Goal: Task Accomplishment & Management: Use online tool/utility

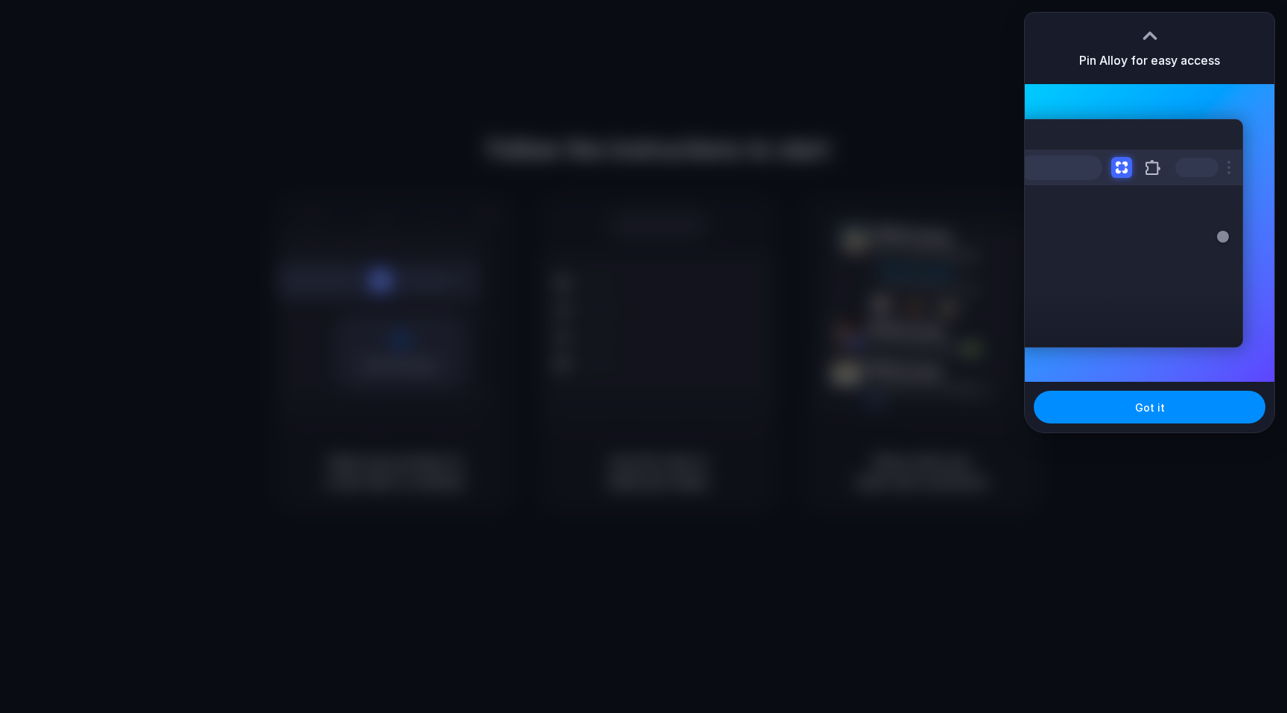
drag, startPoint x: 1130, startPoint y: 521, endPoint x: 1104, endPoint y: 496, distance: 36.3
click at [1125, 518] on div at bounding box center [643, 356] width 1287 height 713
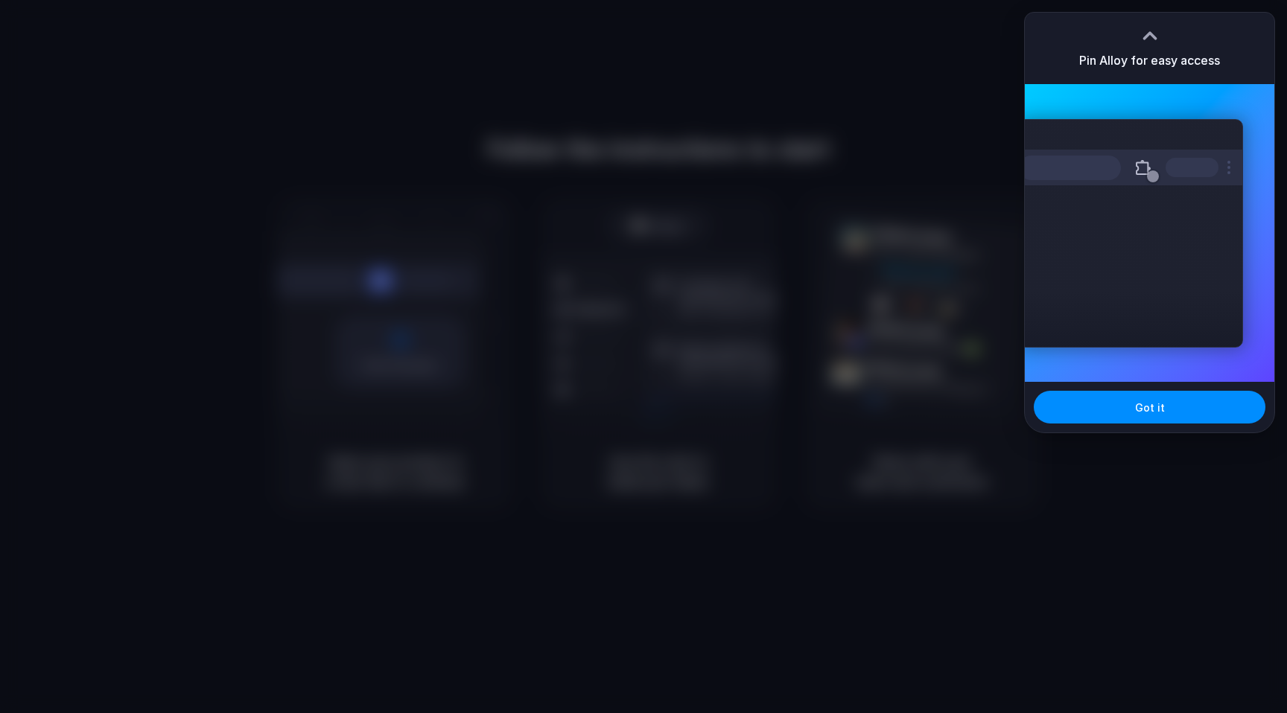
click at [1184, 380] on div "Extensions Alloy · AI Prototyping for..." at bounding box center [1150, 233] width 250 height 298
drag, startPoint x: 1189, startPoint y: 392, endPoint x: 1196, endPoint y: 406, distance: 16.0
click at [1189, 392] on button "Got it" at bounding box center [1150, 407] width 232 height 33
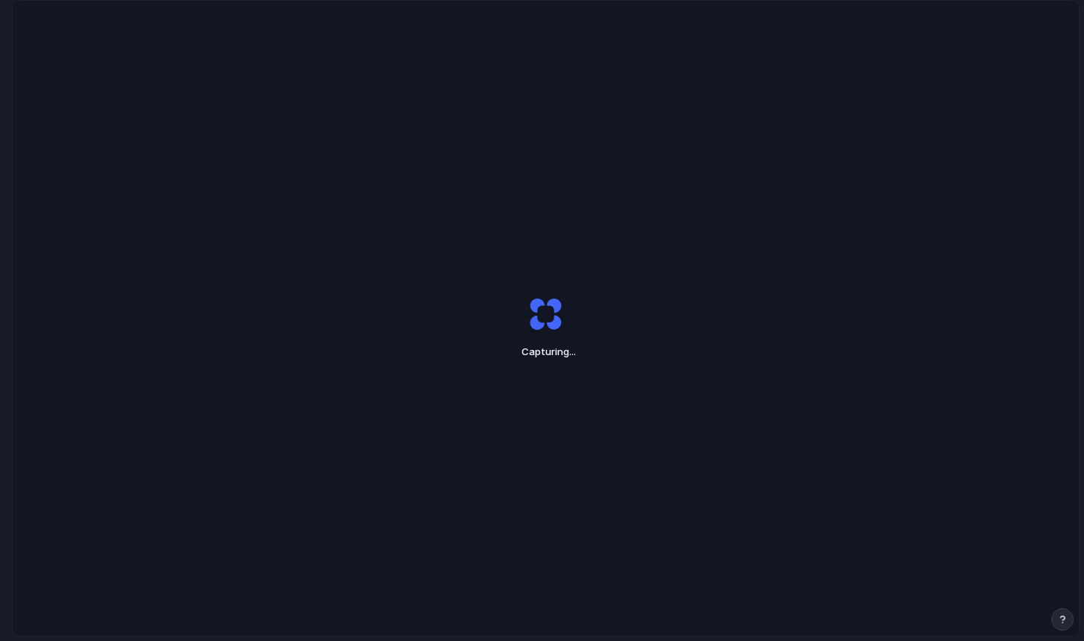
scroll to position [36, 0]
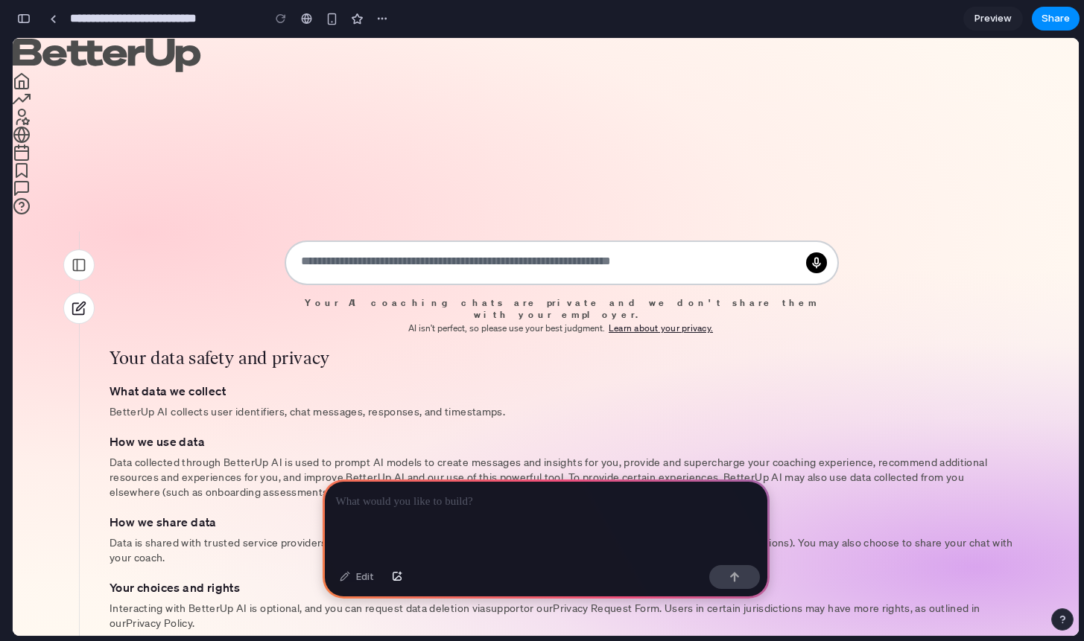
click at [987, 15] on span "Preview" at bounding box center [992, 18] width 37 height 15
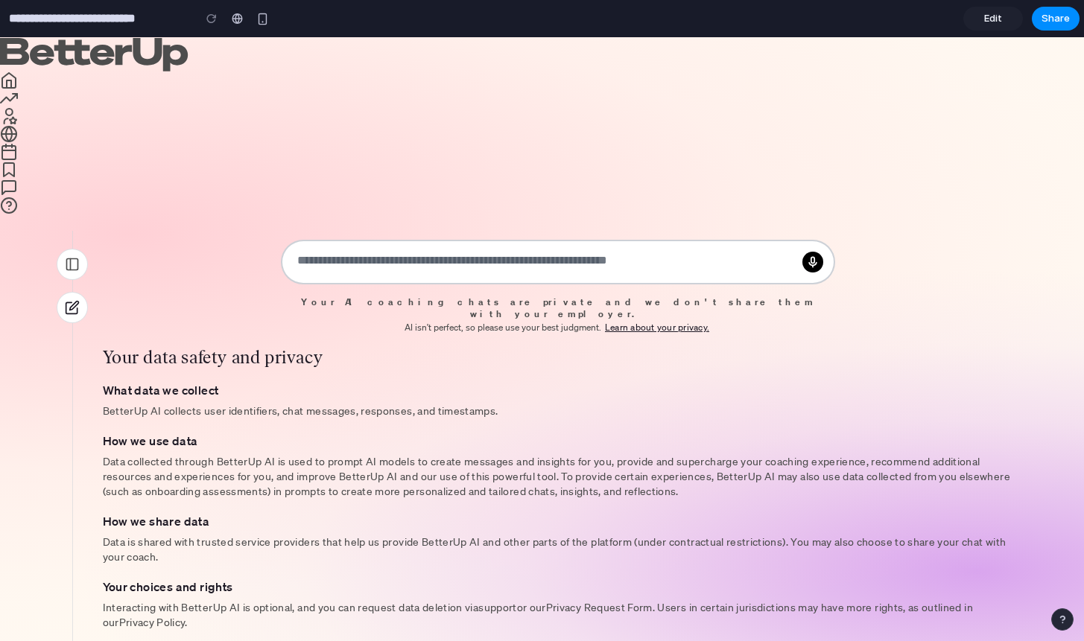
click at [987, 15] on span "Edit" at bounding box center [993, 18] width 18 height 15
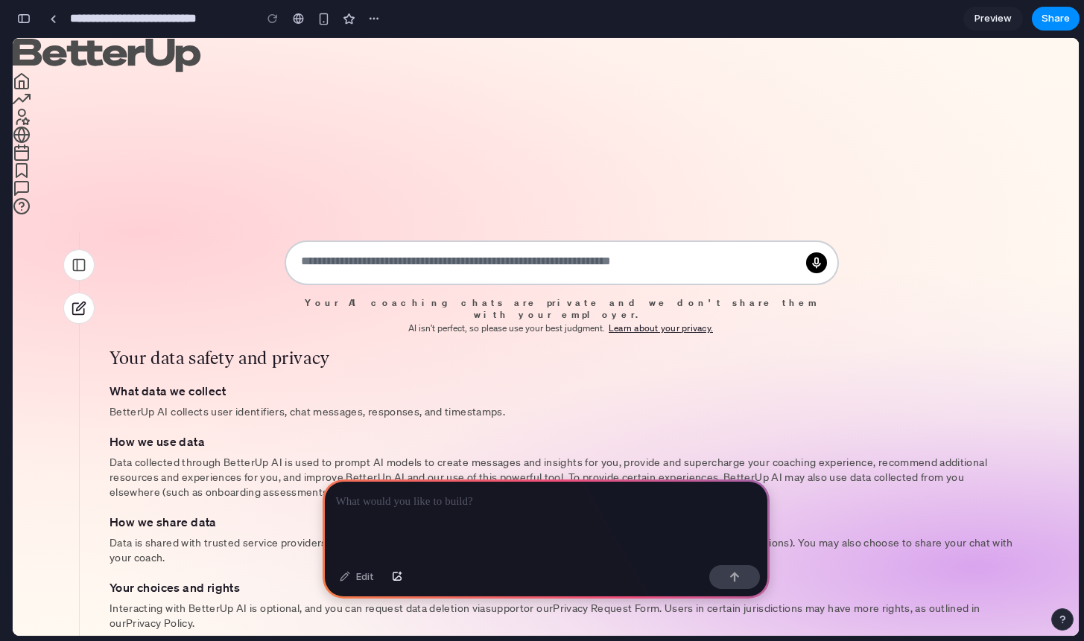
click at [987, 15] on span "Preview" at bounding box center [992, 18] width 37 height 15
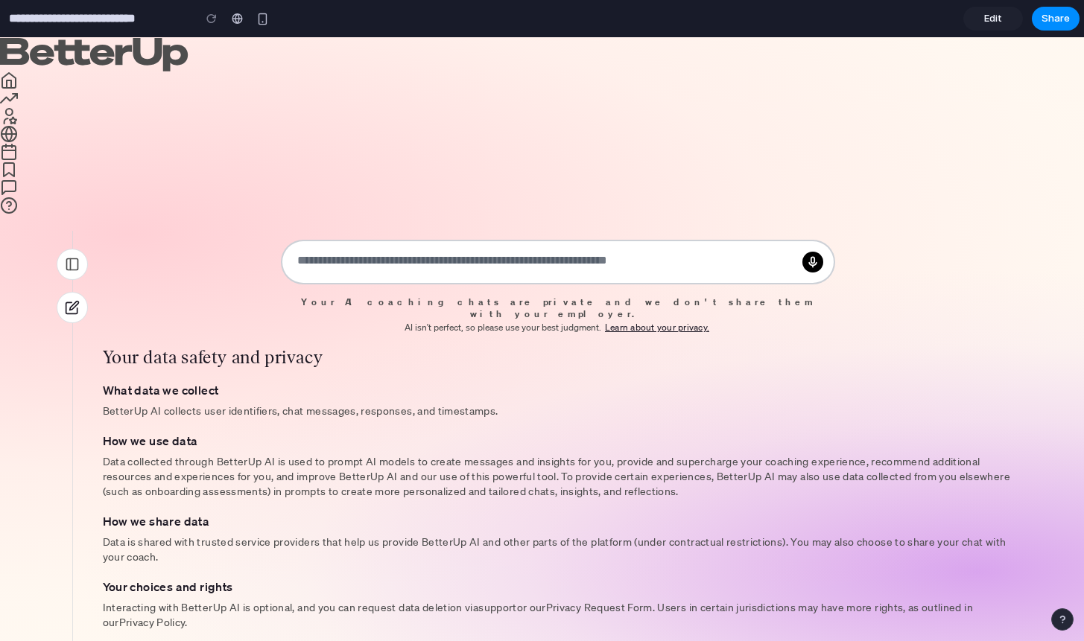
click at [542, 321] on div at bounding box center [542, 321] width 0 height 0
